Goal: Task Accomplishment & Management: Manage account settings

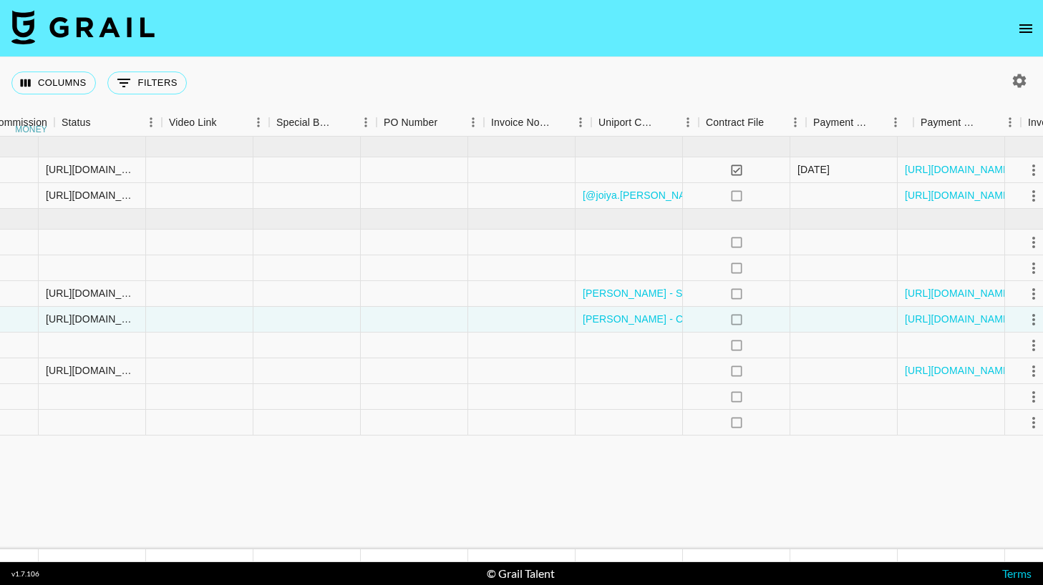
scroll to position [0, 1333]
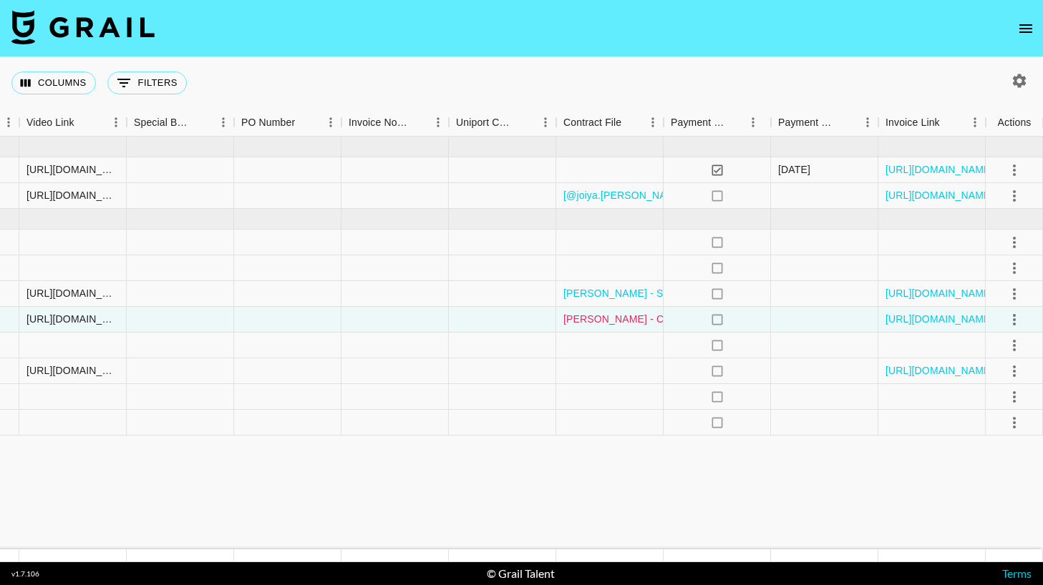
click at [613, 319] on link "[PERSON_NAME] - Creator Services Agreement (1) (signed).pdf" at bounding box center [710, 319] width 294 height 14
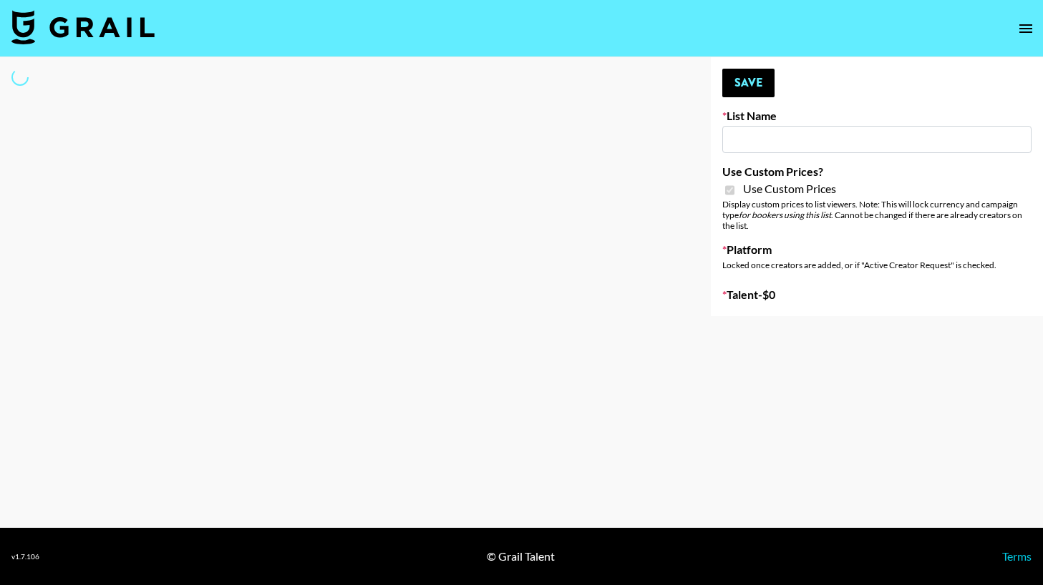
type input "Halovida ([DATE])"
checkbox input "true"
select select "Brand"
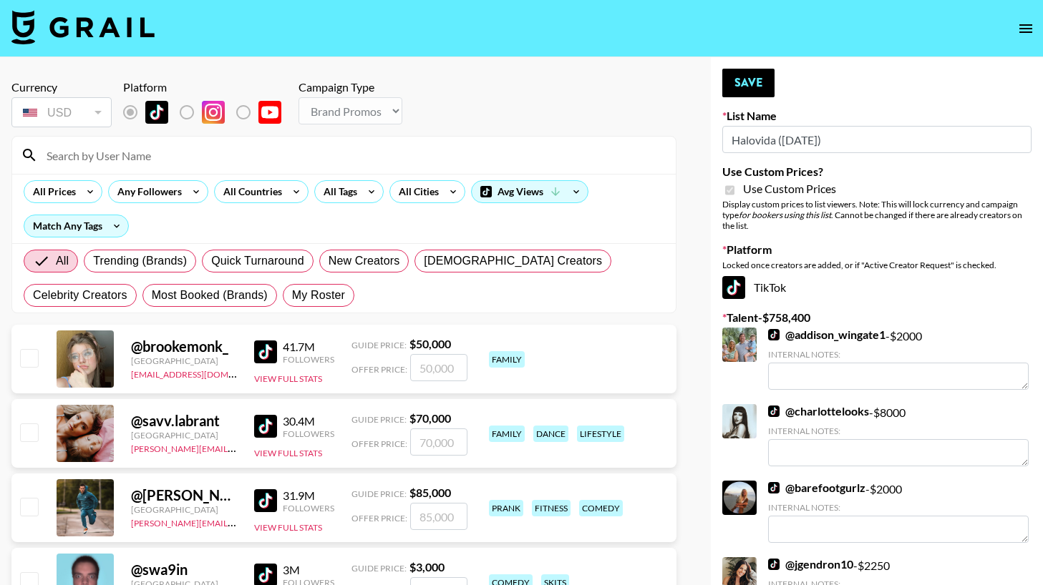
click at [195, 157] on input at bounding box center [352, 155] width 629 height 23
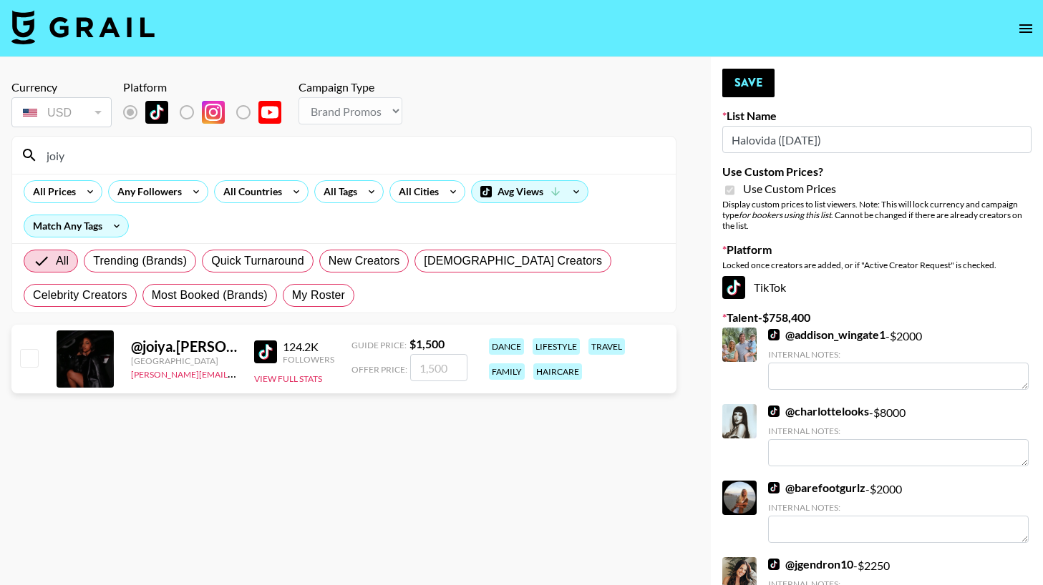
type input "joiy"
click at [37, 362] on input "checkbox" at bounding box center [28, 357] width 17 height 17
checkbox input "true"
type input "1500"
click at [190, 157] on input "joiy" at bounding box center [352, 155] width 629 height 23
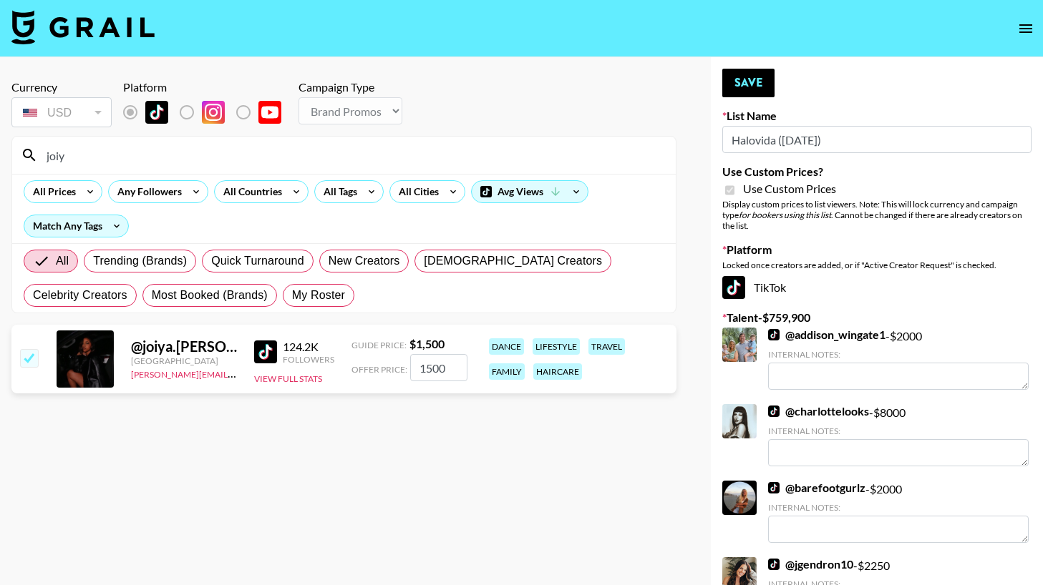
click at [190, 157] on input "joiy" at bounding box center [352, 155] width 629 height 23
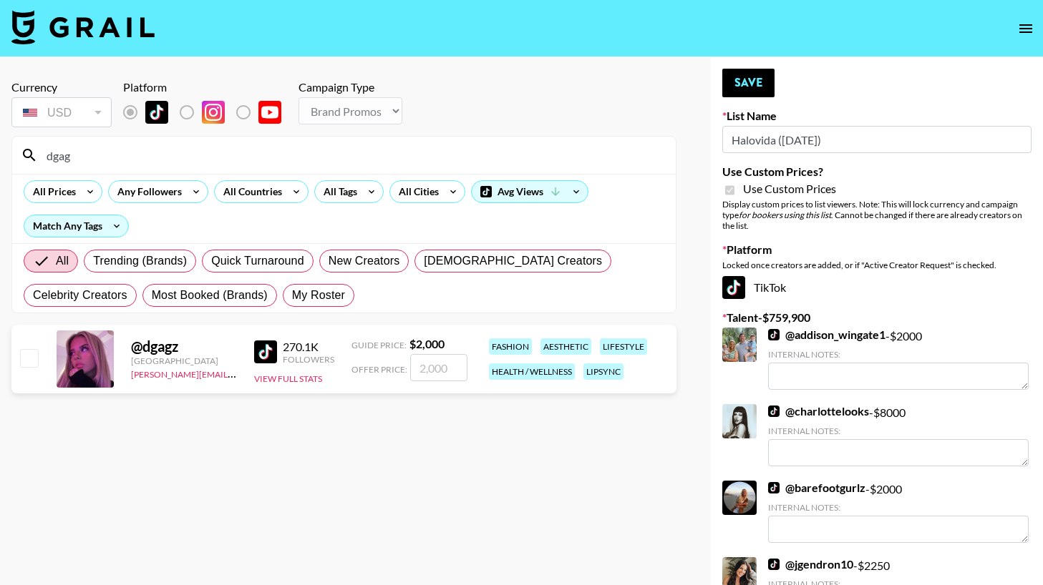
type input "dgag"
click at [36, 355] on input "checkbox" at bounding box center [28, 357] width 17 height 17
checkbox input "true"
type input "2000"
click at [66, 154] on input "dgag" at bounding box center [352, 155] width 629 height 23
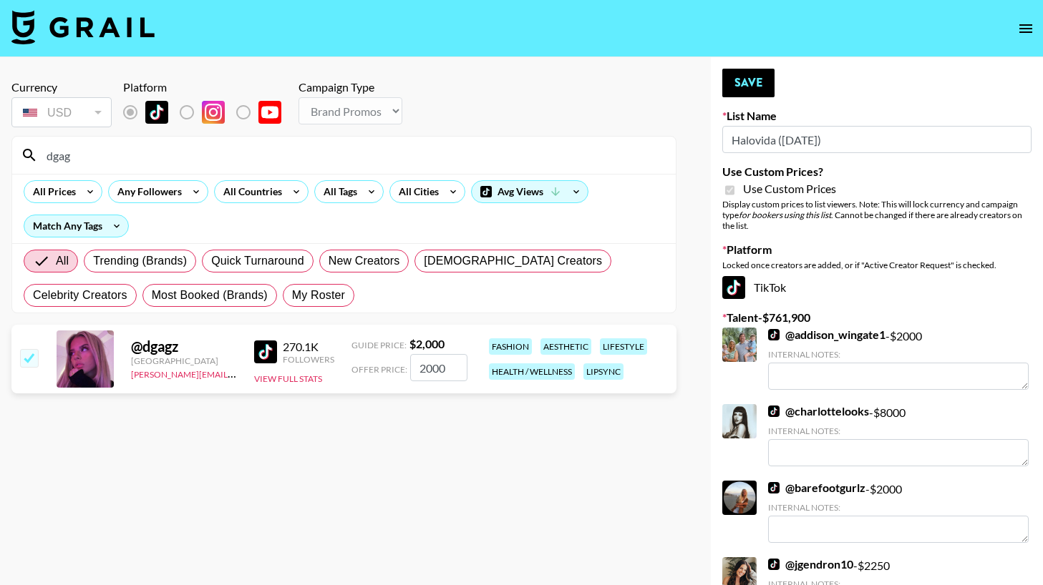
click at [66, 154] on input "dgag" at bounding box center [352, 155] width 629 height 23
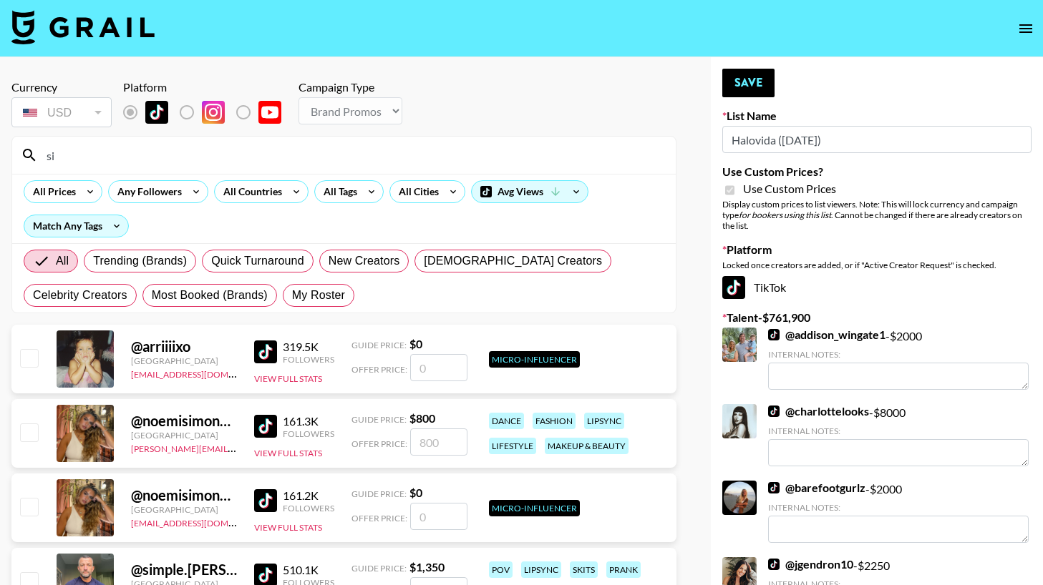
type input "s"
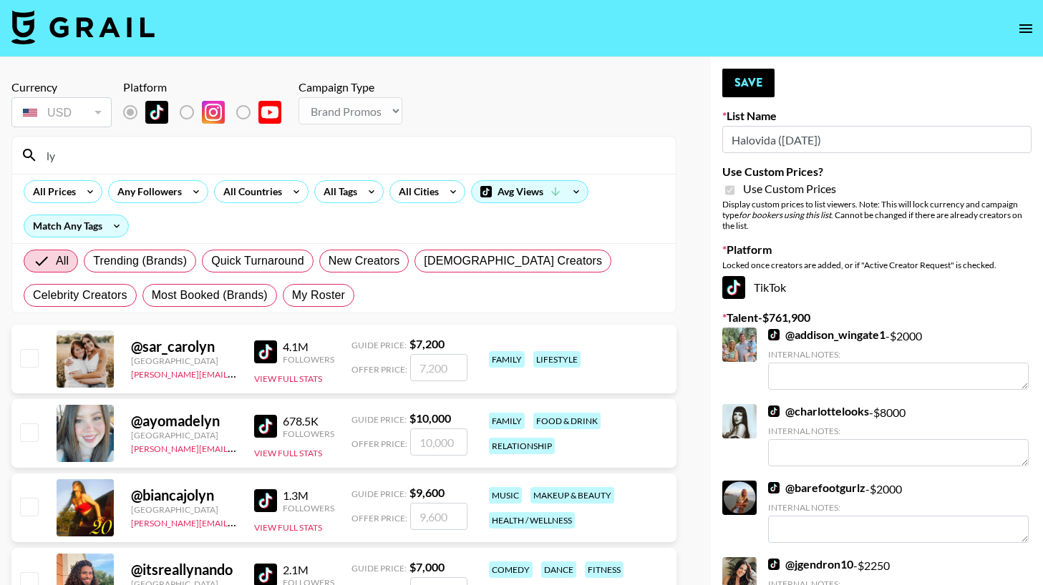
type input "l"
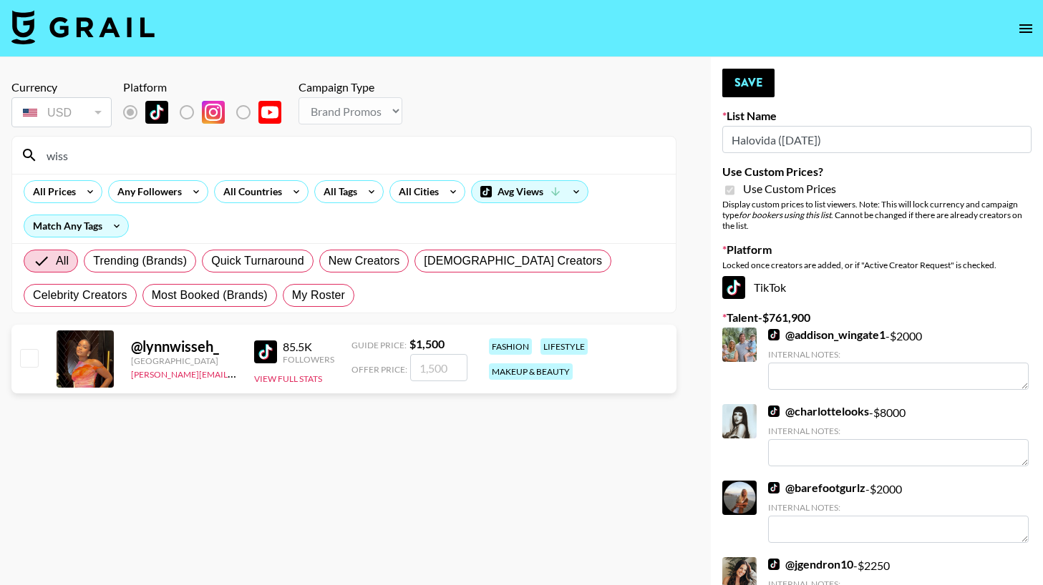
type input "wiss"
click at [29, 359] on input "checkbox" at bounding box center [28, 357] width 17 height 17
checkbox input "true"
type input "1500"
click at [759, 82] on button "Save" at bounding box center [748, 83] width 52 height 29
